Goal: Contribute content: Add original content to the website for others to see

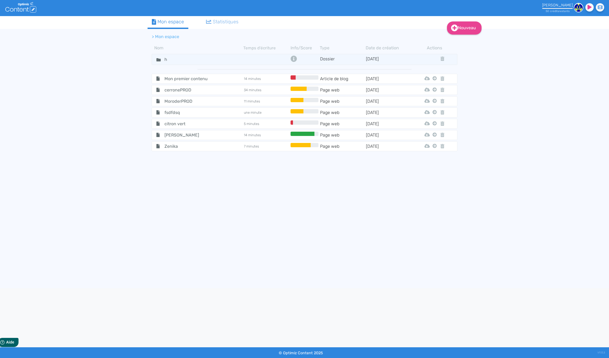
click at [191, 79] on span "Mon premier contenu" at bounding box center [190, 78] width 60 height 7
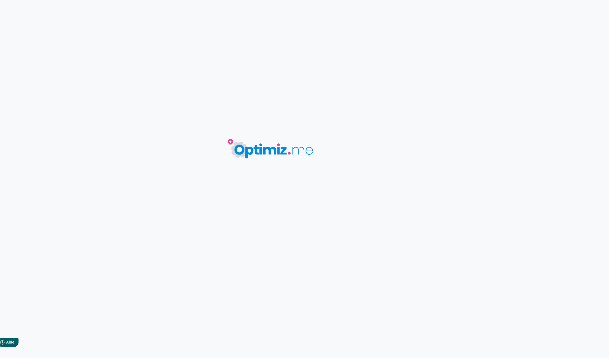
type input "Mon premier contenu"
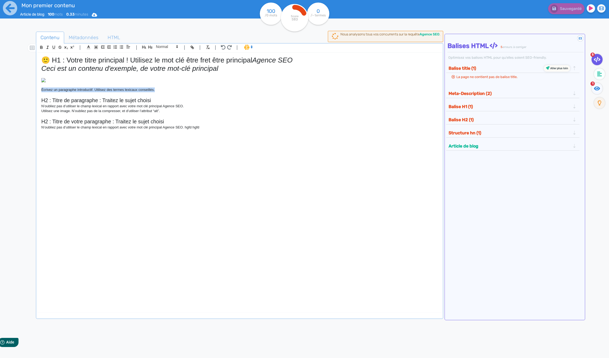
drag, startPoint x: 161, startPoint y: 166, endPoint x: 39, endPoint y: 164, distance: 122.0
click at [39, 164] on div "🙂 H1 : Votre titre principal ! Utilisez le mot clé être fret être principal Age…" at bounding box center [239, 178] width 404 height 251
click at [249, 46] on icon at bounding box center [251, 47] width 5 height 5
click at [253, 65] on span at bounding box center [253, 66] width 19 height 8
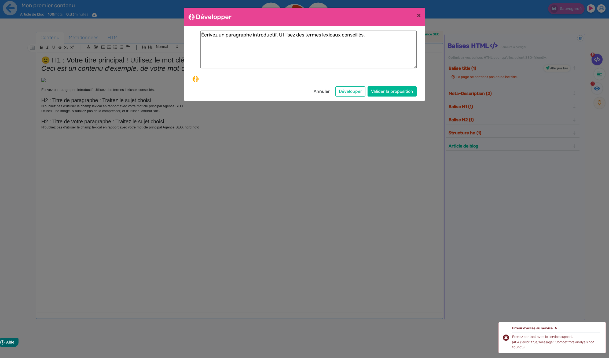
click at [320, 89] on button "Annuler" at bounding box center [321, 91] width 23 height 10
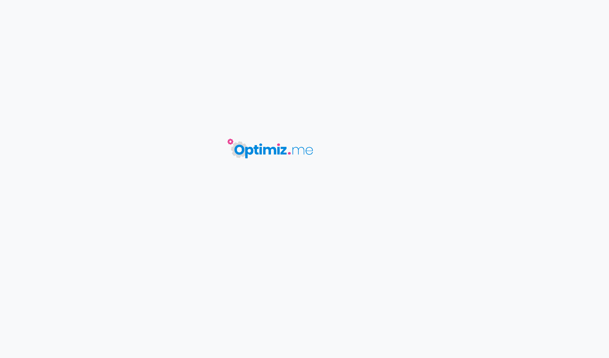
type input "Mon premier contenu"
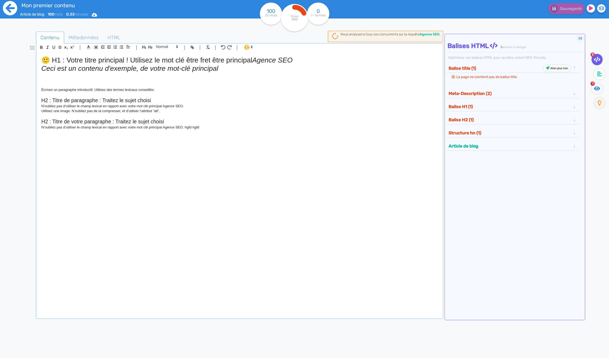
click at [9, 8] on icon at bounding box center [10, 8] width 15 height 15
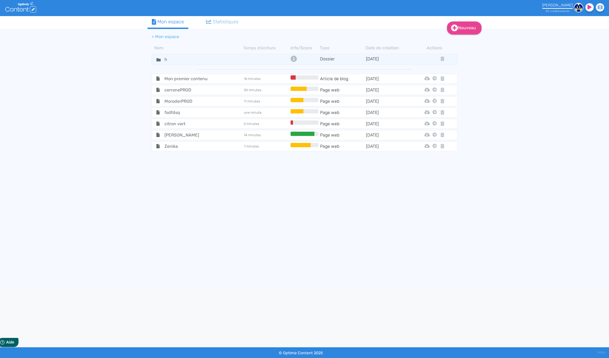
click at [185, 87] on span "cerronePROD" at bounding box center [190, 90] width 60 height 7
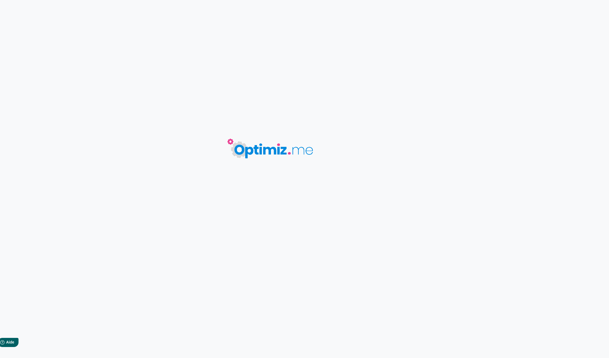
type input "cerronePROD"
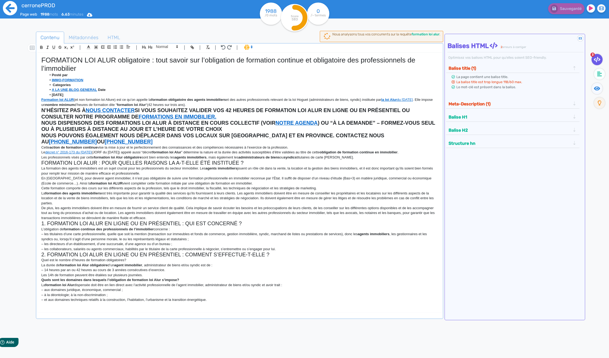
click at [7, 7] on icon at bounding box center [10, 8] width 15 height 15
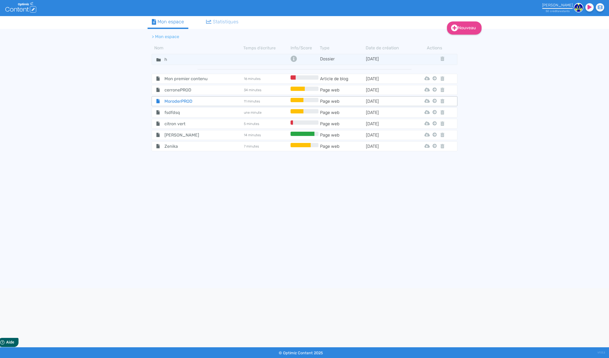
click at [179, 103] on span "MoroderPROD" at bounding box center [190, 101] width 60 height 7
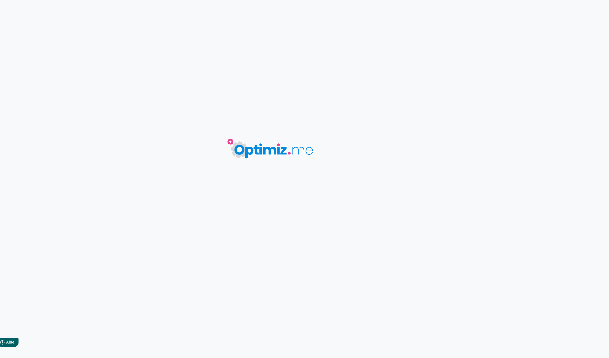
type input "MoroderPROD"
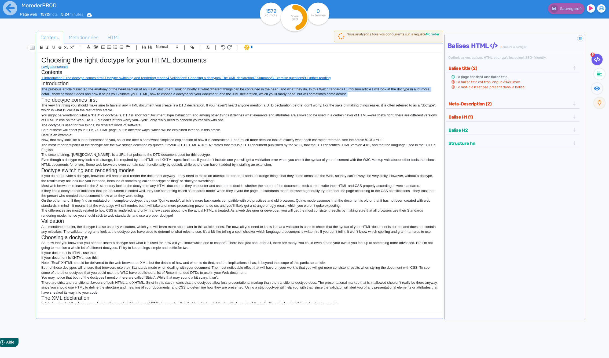
drag, startPoint x: 363, startPoint y: 94, endPoint x: 42, endPoint y: 84, distance: 321.3
click at [41, 87] on p "The previous article dissected the anatomy of the head section of an HTML docum…" at bounding box center [239, 92] width 396 height 10
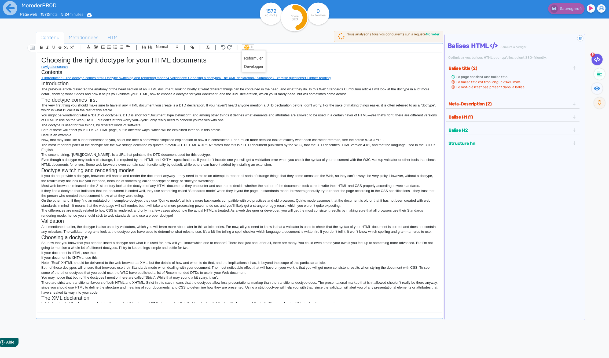
click at [244, 47] on span at bounding box center [248, 46] width 13 height 5
click at [249, 65] on span at bounding box center [253, 66] width 19 height 8
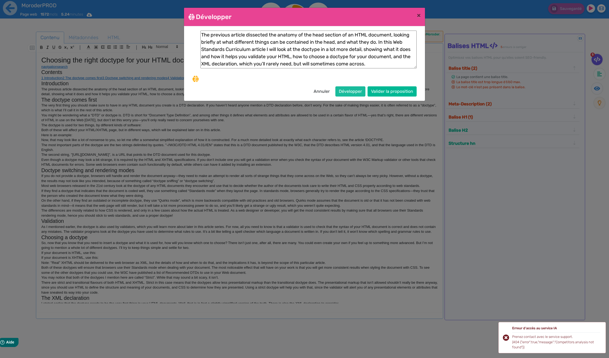
click at [346, 91] on button "Développer" at bounding box center [350, 91] width 30 height 10
click at [546, 339] on div "Prenez contact avec le service support. (404 {"error":true,"message":"Competito…" at bounding box center [556, 342] width 88 height 16
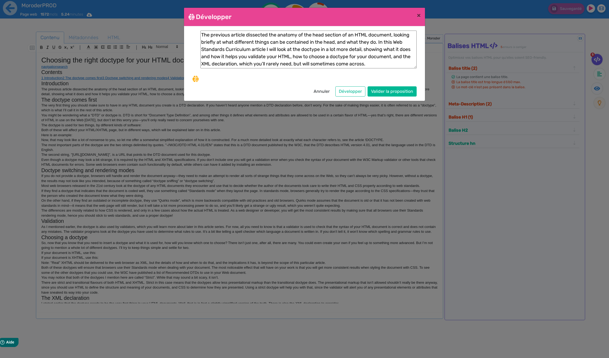
click at [324, 91] on button "Annuler" at bounding box center [321, 91] width 23 height 10
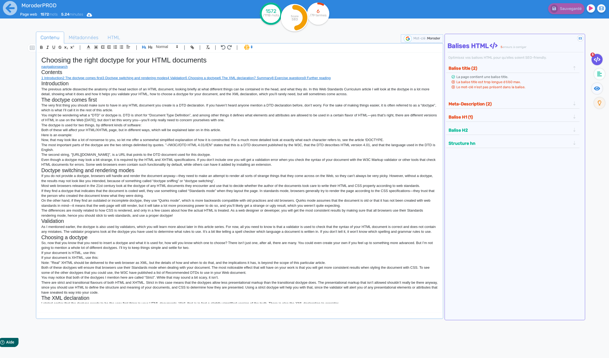
click at [250, 49] on icon at bounding box center [251, 47] width 5 height 5
click at [254, 66] on span at bounding box center [253, 66] width 19 height 8
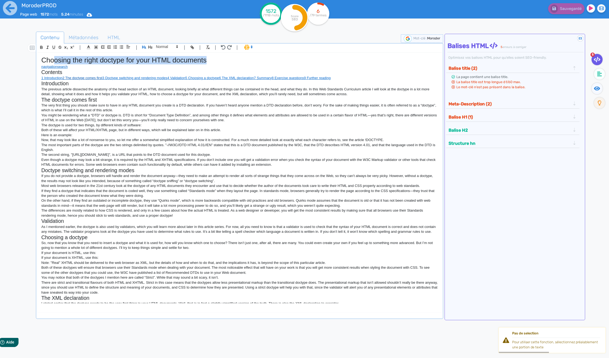
drag, startPoint x: 199, startPoint y: 61, endPoint x: 64, endPoint y: 79, distance: 136.1
click at [54, 58] on h1 "Choosing the right doctype for your HTML documents" at bounding box center [239, 60] width 396 height 8
drag, startPoint x: 66, startPoint y: 86, endPoint x: 87, endPoint y: 94, distance: 22.8
click at [66, 87] on p "The previous article dissected the anatomy of the head section of an HTML docum…" at bounding box center [239, 92] width 396 height 10
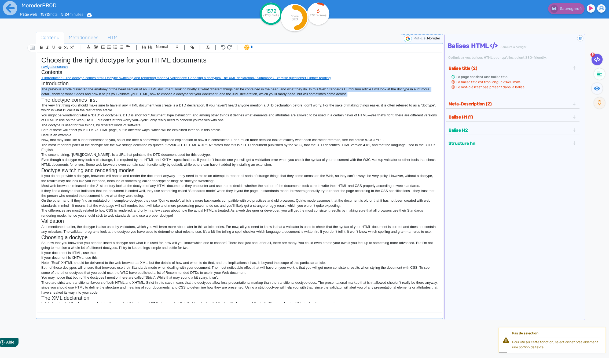
drag, startPoint x: 360, startPoint y: 94, endPoint x: 40, endPoint y: 88, distance: 320.7
click at [40, 89] on div "Choosing the right doctype for your HTML documents navigation search Contents 1…" at bounding box center [239, 178] width 404 height 251
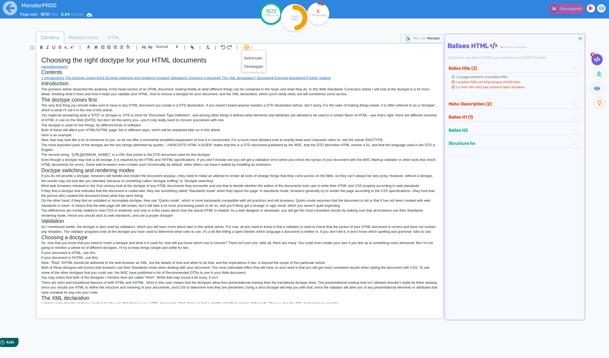
click at [245, 48] on span at bounding box center [248, 46] width 13 height 5
click at [247, 65] on span at bounding box center [253, 66] width 19 height 8
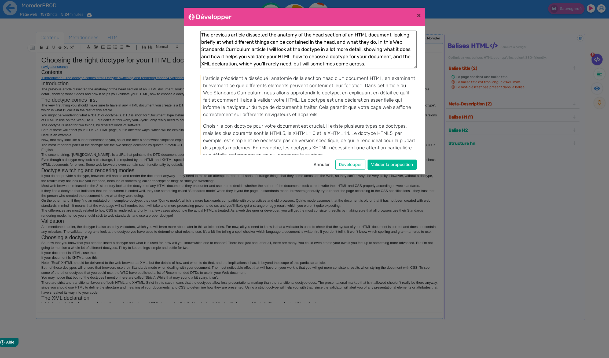
click at [325, 164] on button "Annuler" at bounding box center [321, 165] width 23 height 10
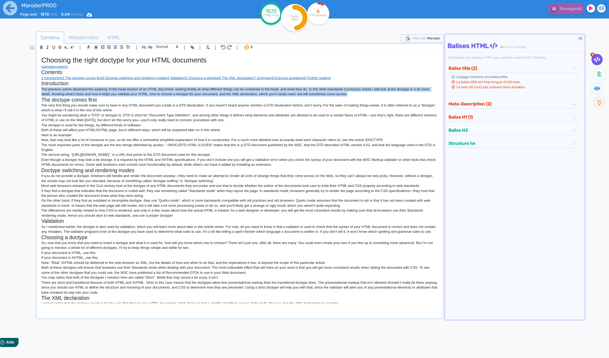
drag, startPoint x: 360, startPoint y: 94, endPoint x: 52, endPoint y: 82, distance: 308.2
click at [30, 89] on div "Contenu Métadonnées HTML | | H3 H4 H5 H6 Normal | | | | Choosing the right doct…" at bounding box center [312, 210] width 593 height 361
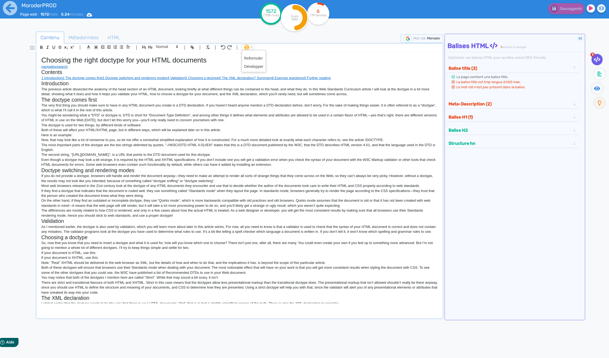
drag, startPoint x: 245, startPoint y: 47, endPoint x: 247, endPoint y: 50, distance: 3.4
click at [245, 47] on span at bounding box center [248, 46] width 13 height 5
click at [251, 67] on span at bounding box center [253, 66] width 19 height 8
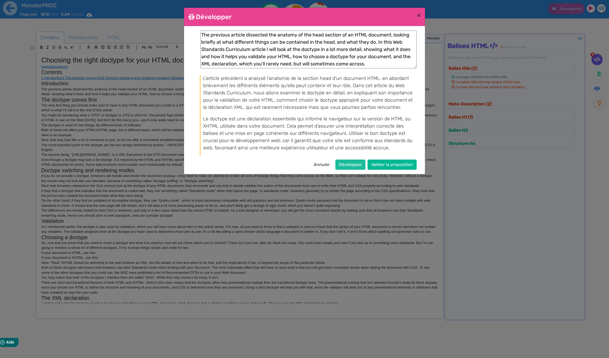
click at [352, 165] on button "Développer" at bounding box center [350, 165] width 30 height 10
click at [355, 146] on p "Le doctype (ou déclaration de type de document) est une instruction qui informe…" at bounding box center [309, 133] width 213 height 36
drag, startPoint x: 350, startPoint y: 165, endPoint x: 478, endPoint y: 204, distance: 134.0
click at [350, 166] on button "Développer" at bounding box center [350, 165] width 30 height 10
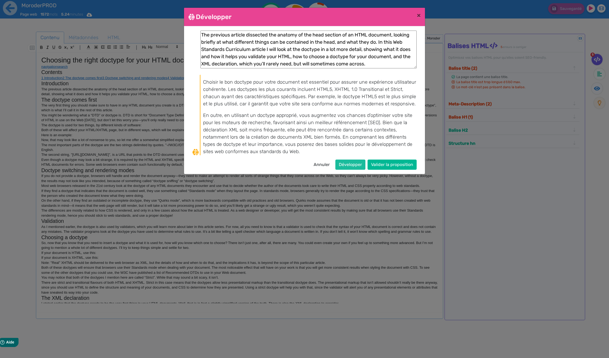
click at [351, 165] on button "Développer" at bounding box center [350, 165] width 30 height 10
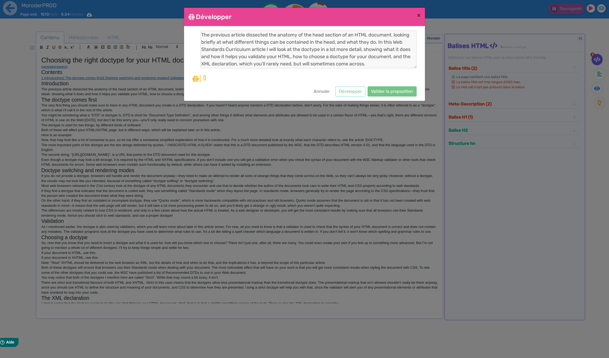
scroll to position [0, 0]
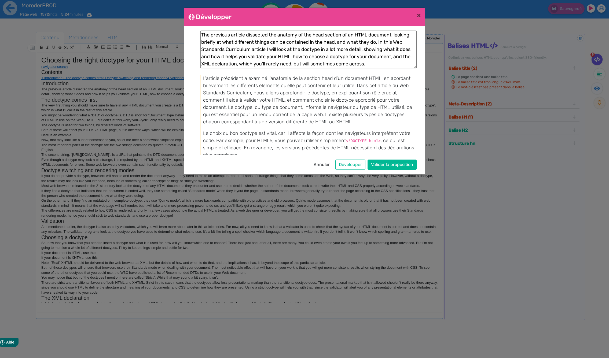
click at [327, 164] on button "Annuler" at bounding box center [321, 165] width 23 height 10
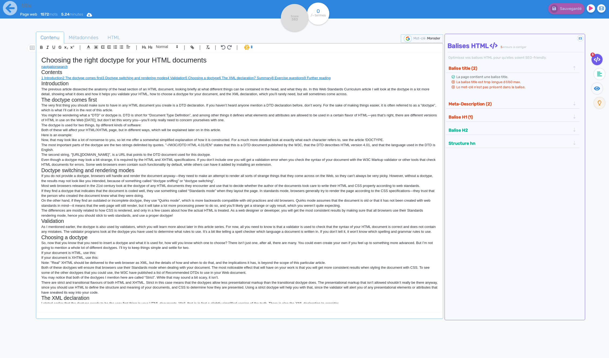
type input "MoroderPROD"
drag, startPoint x: 239, startPoint y: 100, endPoint x: 243, endPoint y: 99, distance: 4.3
click at [243, 99] on h2 "The doctype comes first" at bounding box center [239, 100] width 396 height 6
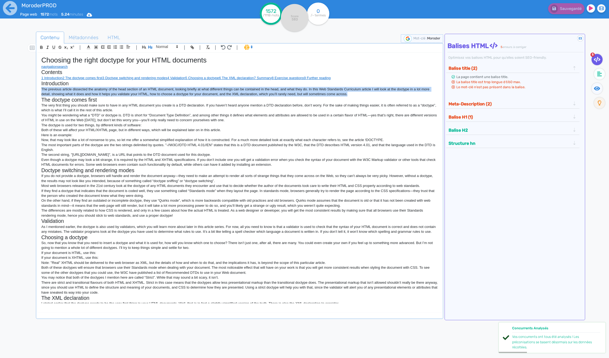
drag, startPoint x: 366, startPoint y: 94, endPoint x: 40, endPoint y: 90, distance: 325.7
click at [40, 90] on div "Choosing the right doctype for your HTML documents navigation search Contents 1…" at bounding box center [239, 178] width 404 height 251
click at [247, 47] on span at bounding box center [248, 46] width 13 height 5
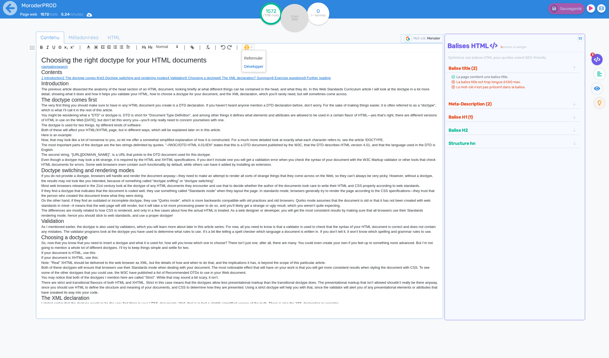
click at [250, 66] on span at bounding box center [253, 66] width 19 height 8
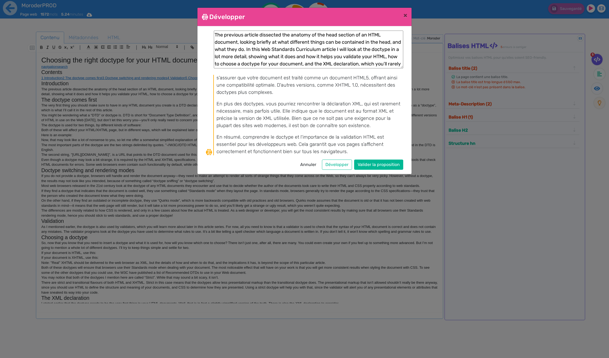
scroll to position [77, 0]
click at [405, 16] on span "×" at bounding box center [405, 16] width 4 height 8
